Goal: Find contact information: Find contact information

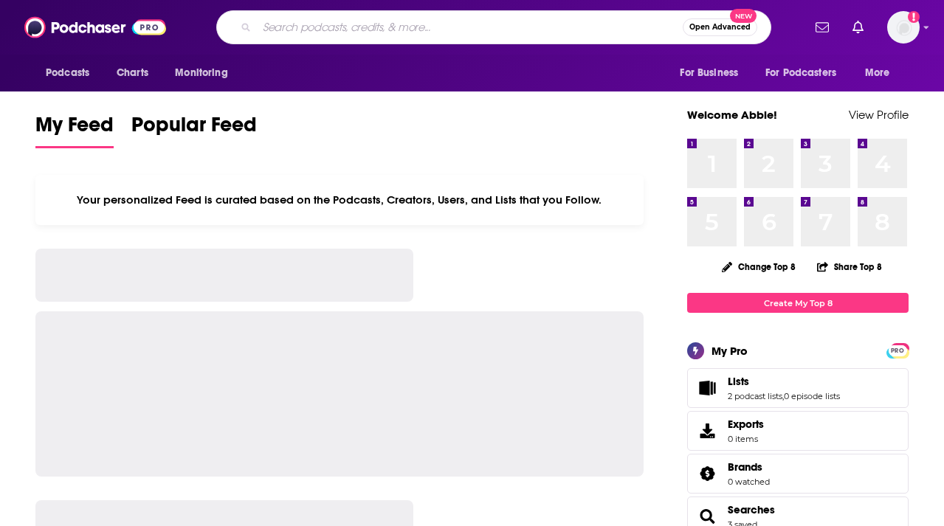
click at [412, 32] on input "Search podcasts, credits, & more..." at bounding box center [470, 27] width 426 height 24
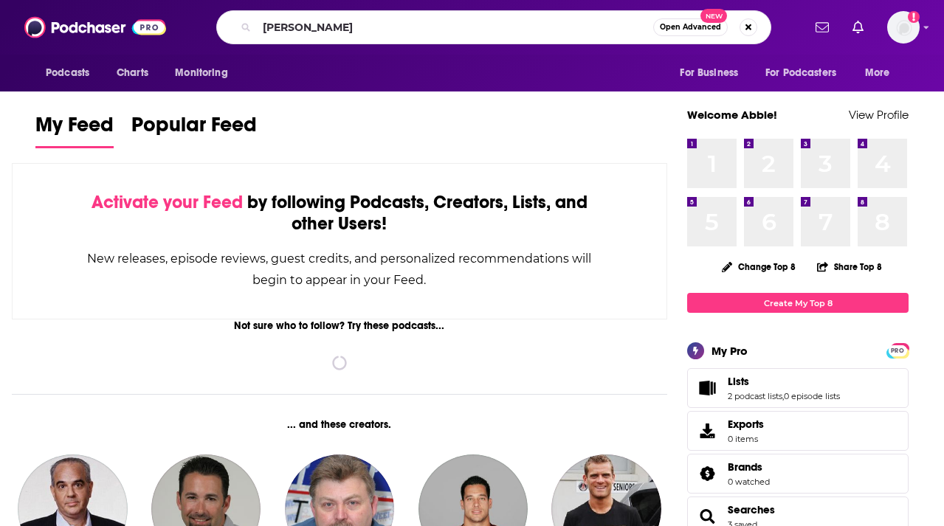
type input "[PERSON_NAME]"
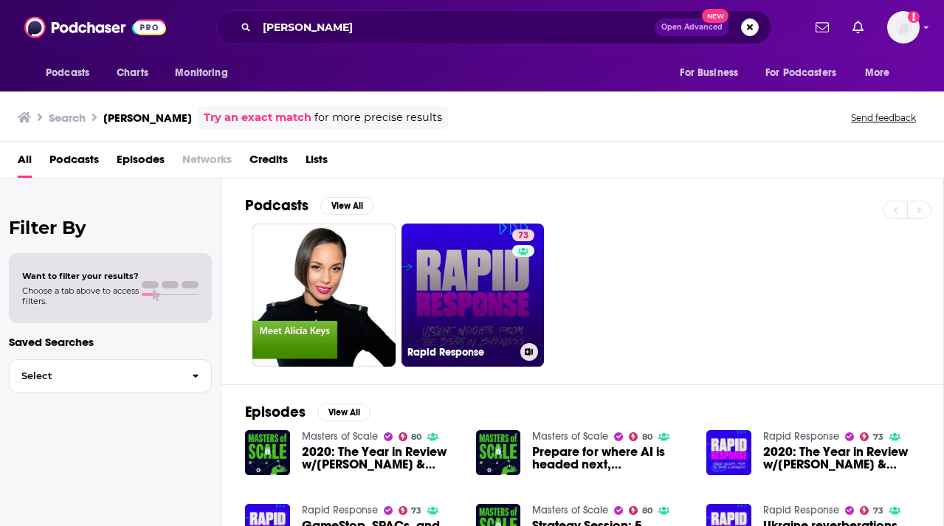
click at [430, 278] on link "73 Rapid Response" at bounding box center [473, 295] width 143 height 143
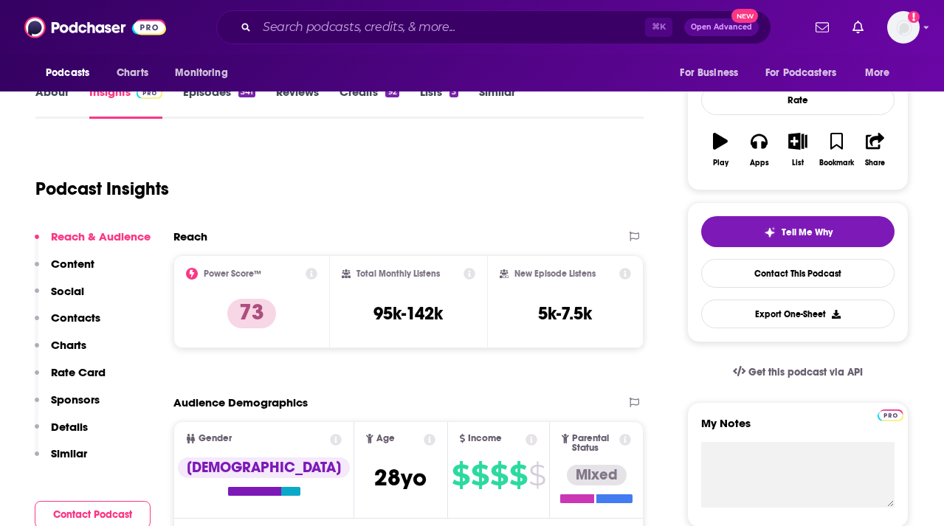
scroll to position [244, 0]
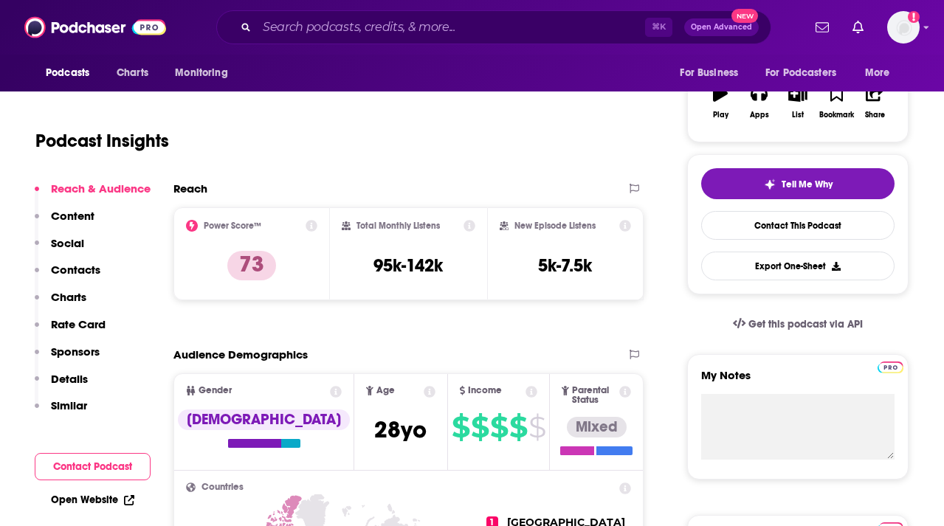
click at [72, 263] on p "Contacts" at bounding box center [75, 270] width 49 height 14
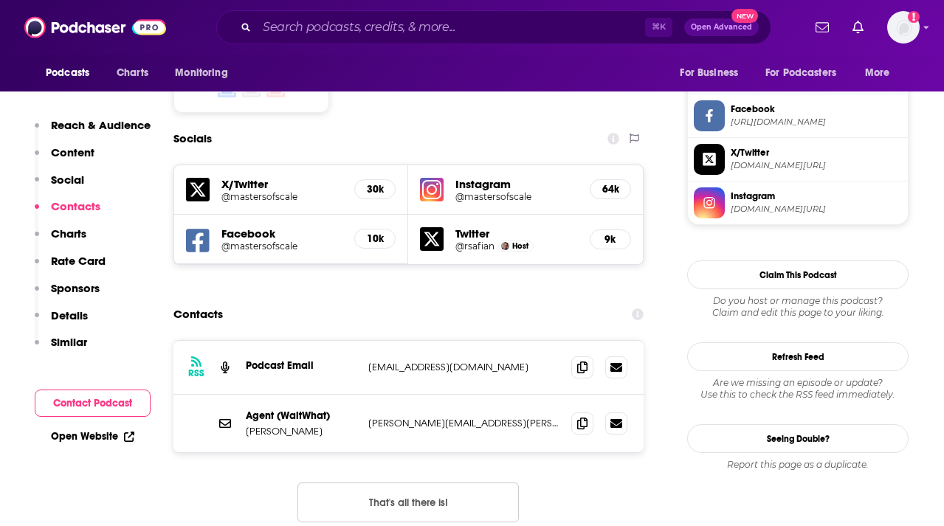
scroll to position [1251, 0]
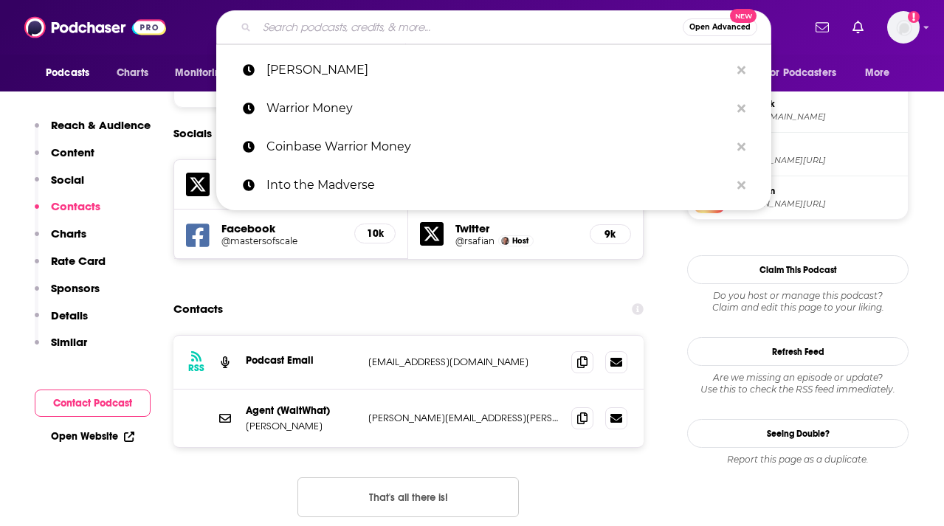
click at [502, 29] on input "Search podcasts, credits, & more..." at bounding box center [470, 27] width 426 height 24
paste input "[PERSON_NAME]"
type input "[PERSON_NAME]"
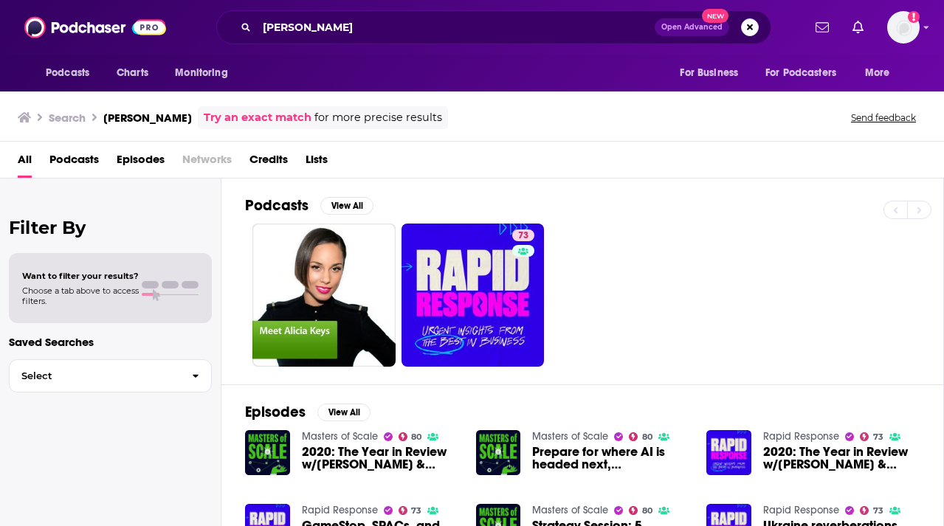
scroll to position [123, 0]
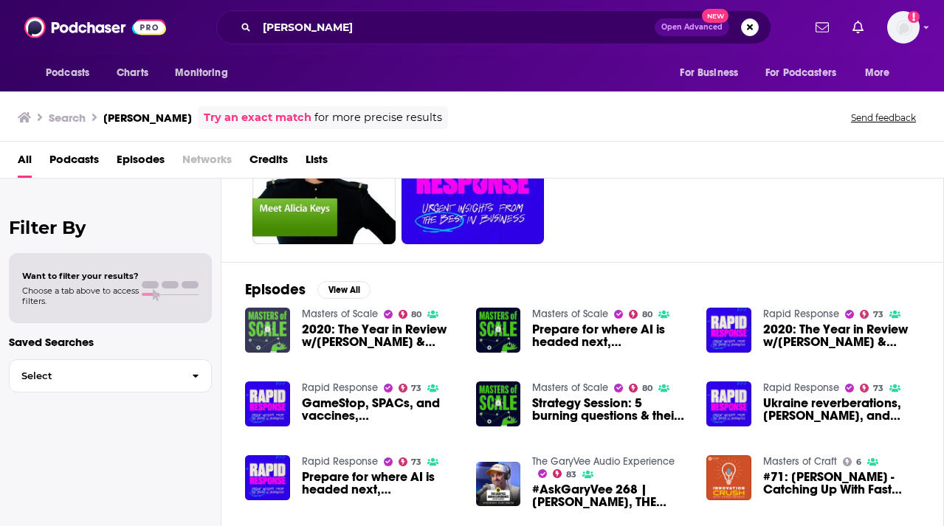
click at [256, 329] on img "2020: The Year in Review w/Reid Hoffman & Bob Safian" at bounding box center [267, 330] width 45 height 45
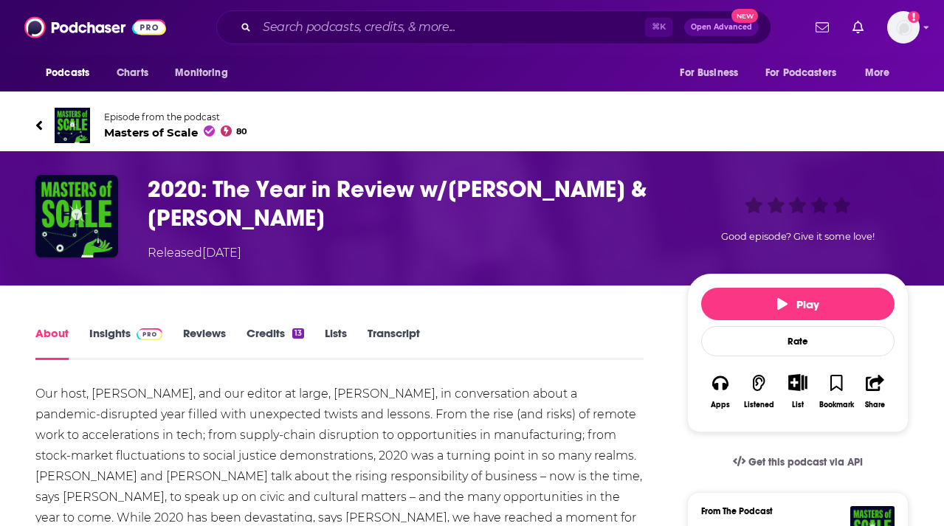
click at [155, 131] on span "Masters of Scale 80" at bounding box center [175, 132] width 143 height 14
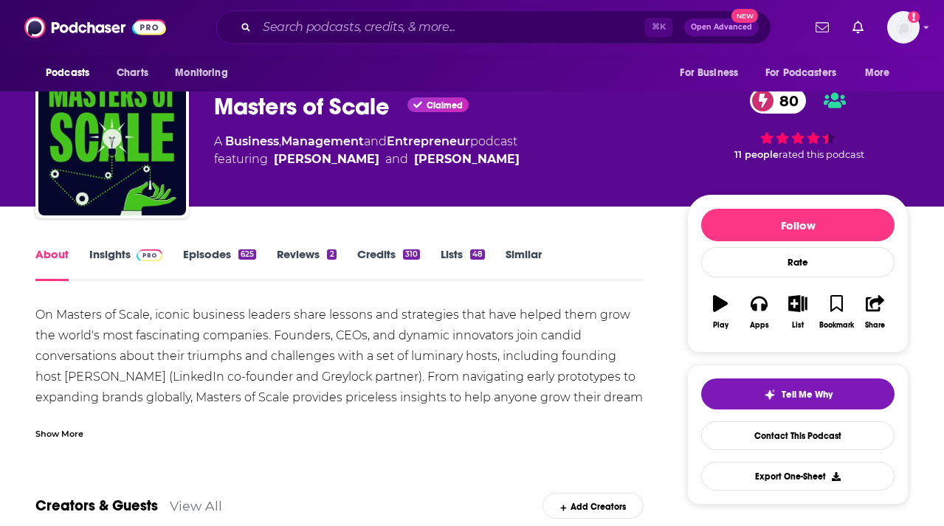
scroll to position [33, 0]
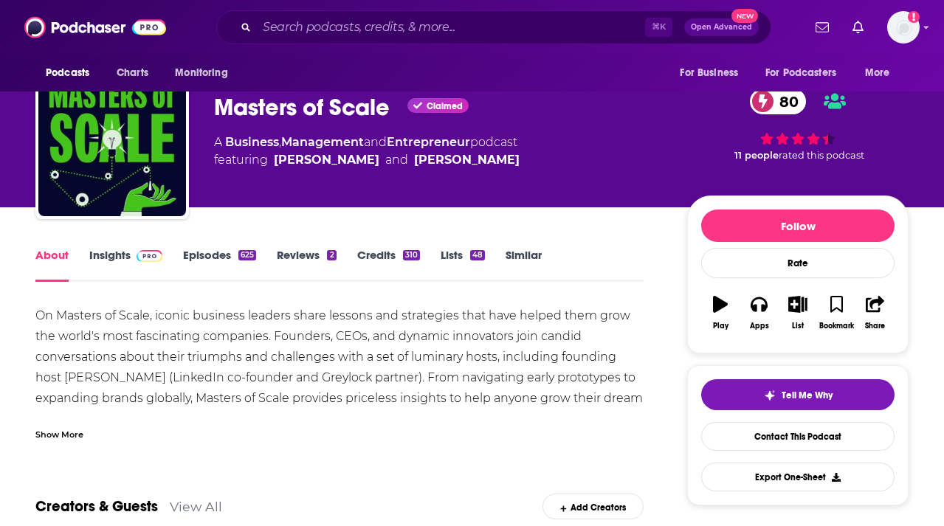
click at [119, 266] on link "Insights" at bounding box center [125, 265] width 73 height 34
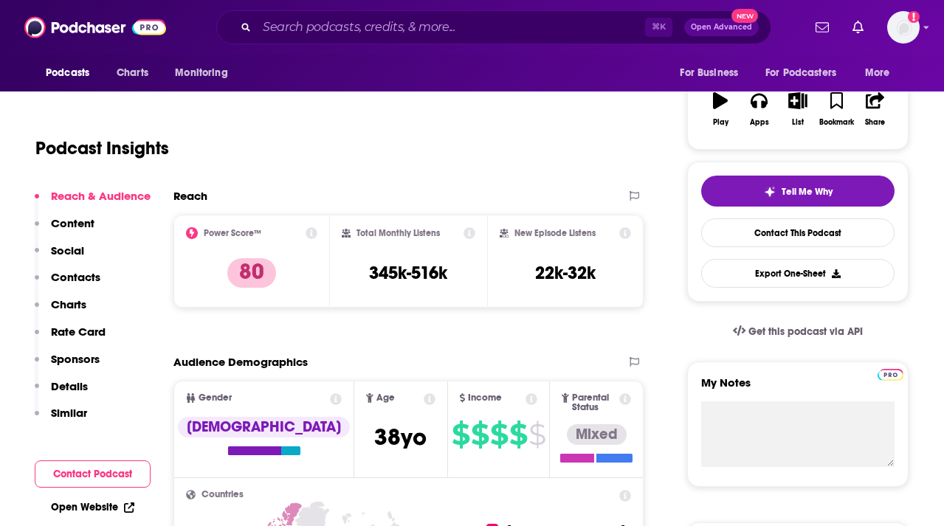
click at [86, 275] on p "Contacts" at bounding box center [75, 277] width 49 height 14
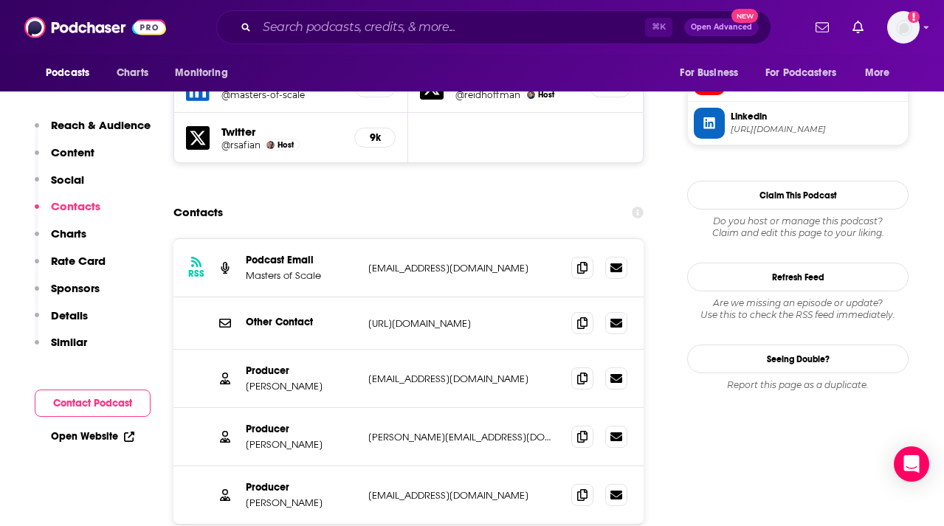
scroll to position [1424, 0]
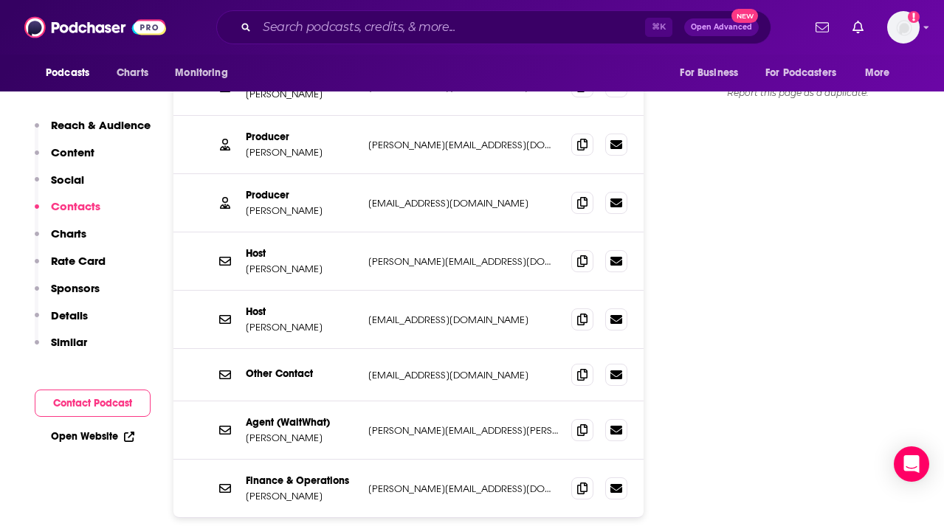
scroll to position [1710, 0]
